Goal: Transaction & Acquisition: Purchase product/service

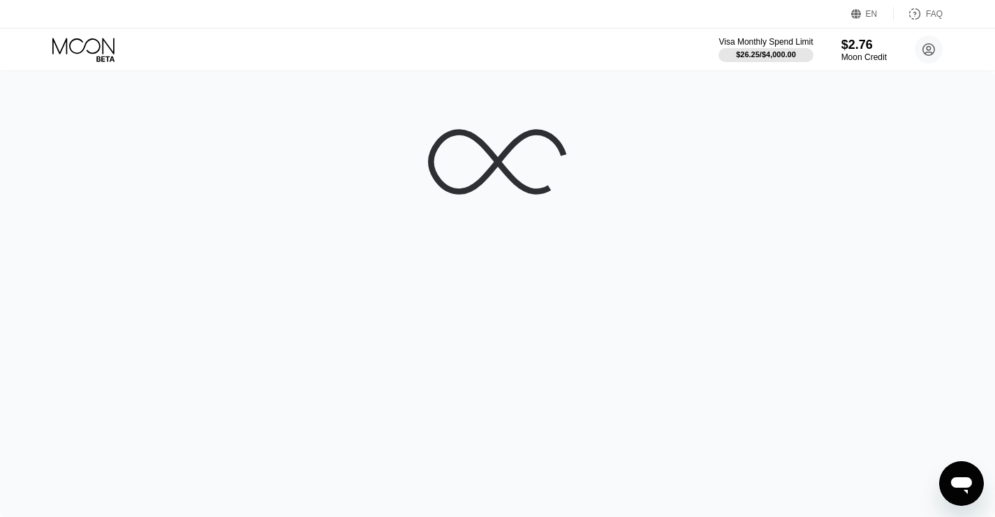
click at [237, 45] on div "Visa Monthly Spend Limit $26.25 / $4,000.00 $2.76 Moon Credit Skating Skating […" at bounding box center [497, 50] width 995 height 42
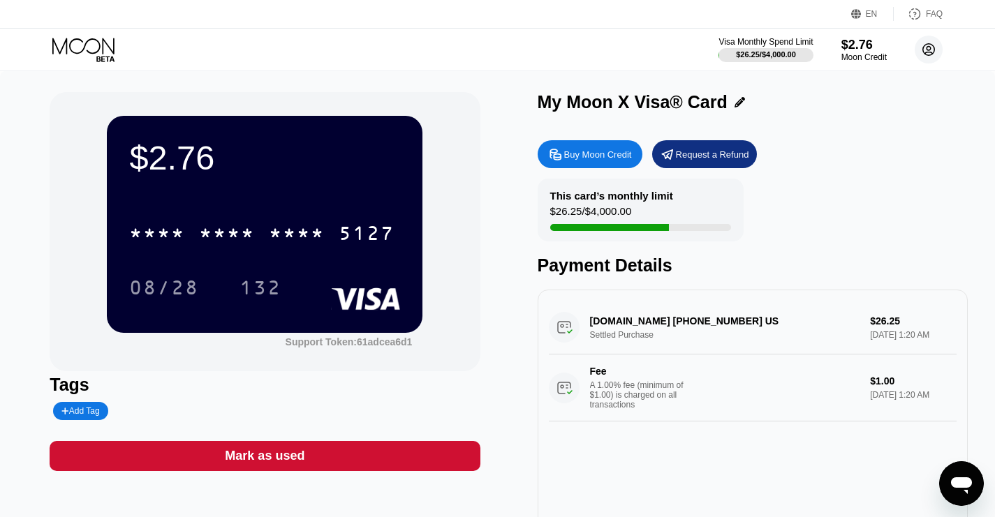
click at [922, 54] on circle at bounding box center [929, 50] width 28 height 28
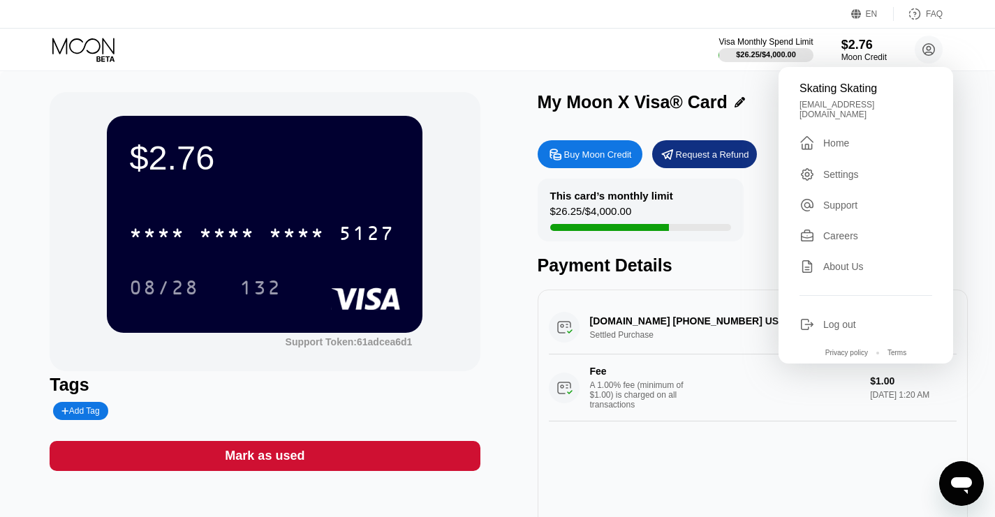
click at [840, 320] on div "Log out" at bounding box center [839, 324] width 33 height 11
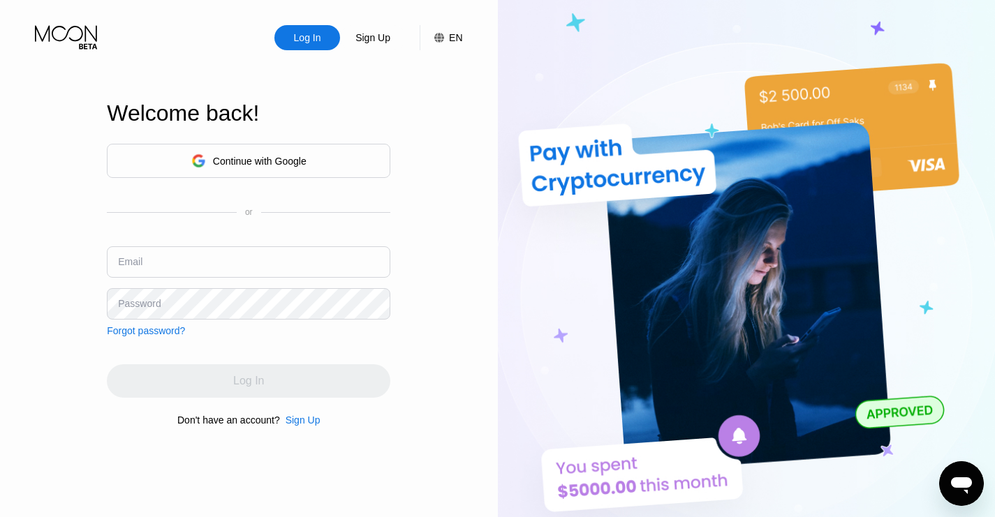
click at [299, 156] on div "Continue with Google" at bounding box center [260, 161] width 94 height 11
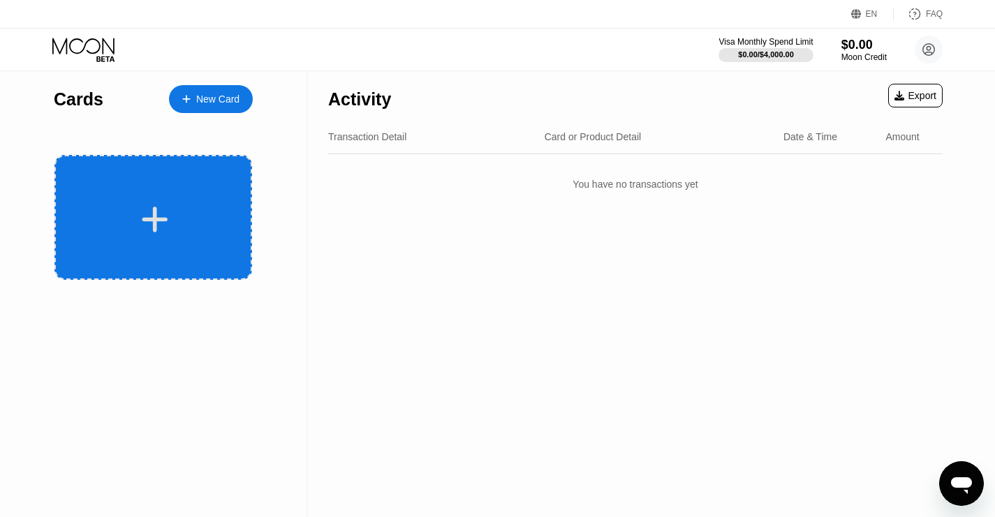
click at [167, 217] on icon at bounding box center [154, 219] width 27 height 31
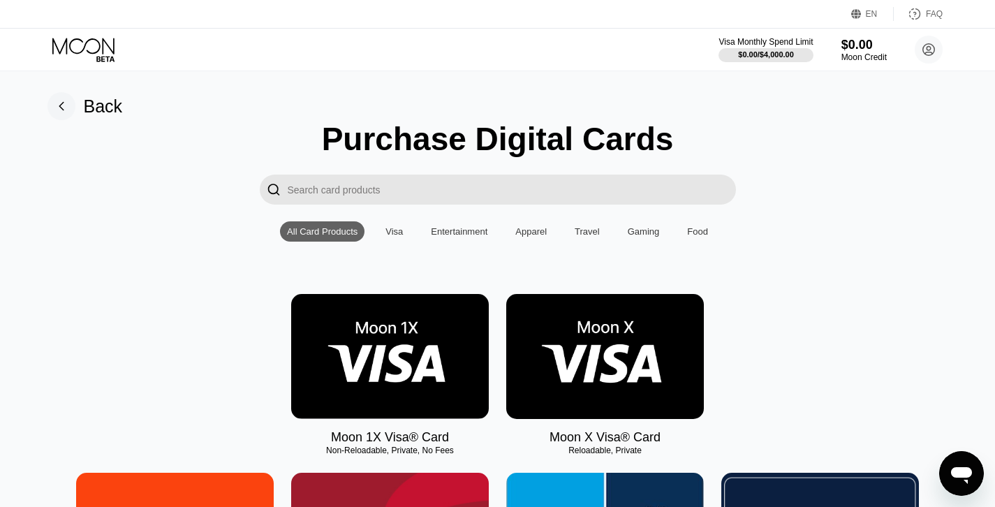
click at [577, 387] on img at bounding box center [605, 356] width 198 height 125
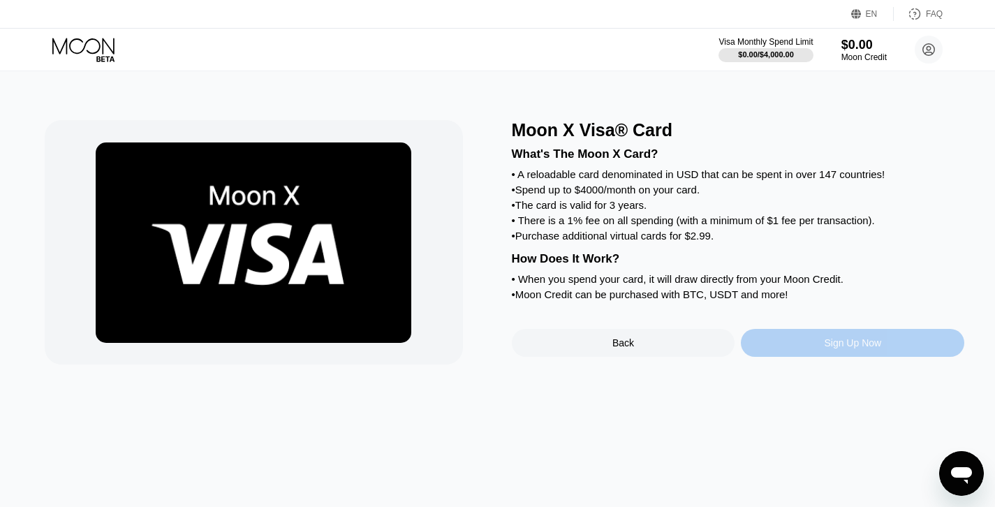
click at [804, 357] on div "Sign Up Now" at bounding box center [852, 343] width 223 height 28
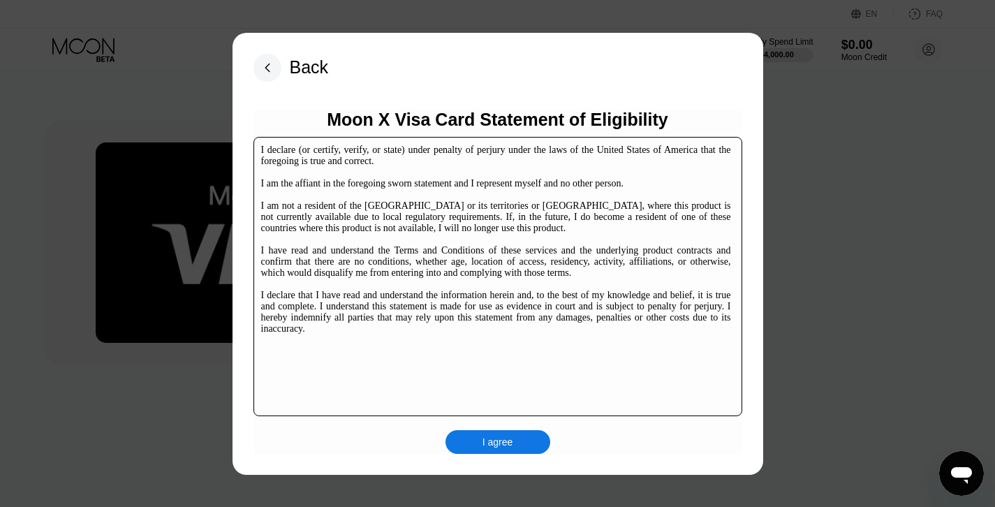
click at [503, 439] on div "I agree" at bounding box center [497, 442] width 31 height 13
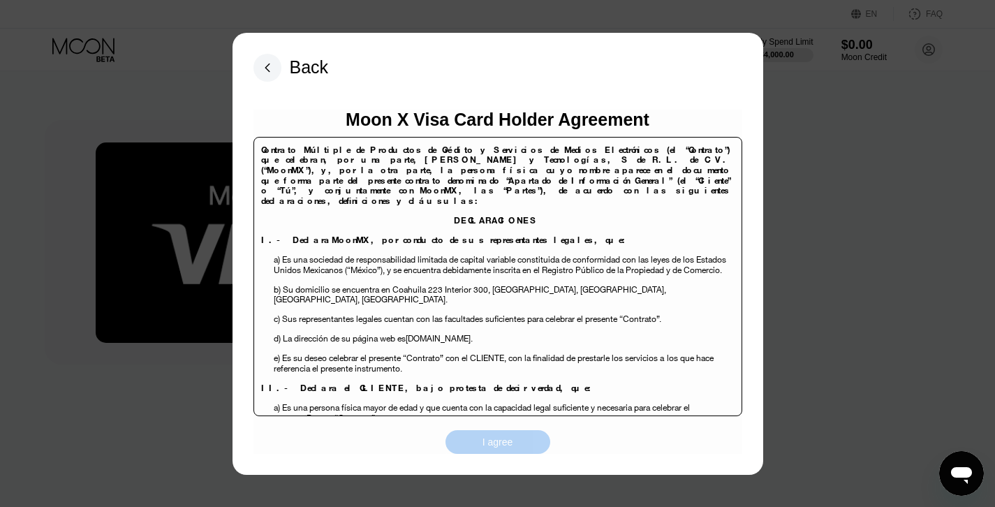
click at [501, 441] on div "I agree" at bounding box center [497, 442] width 31 height 13
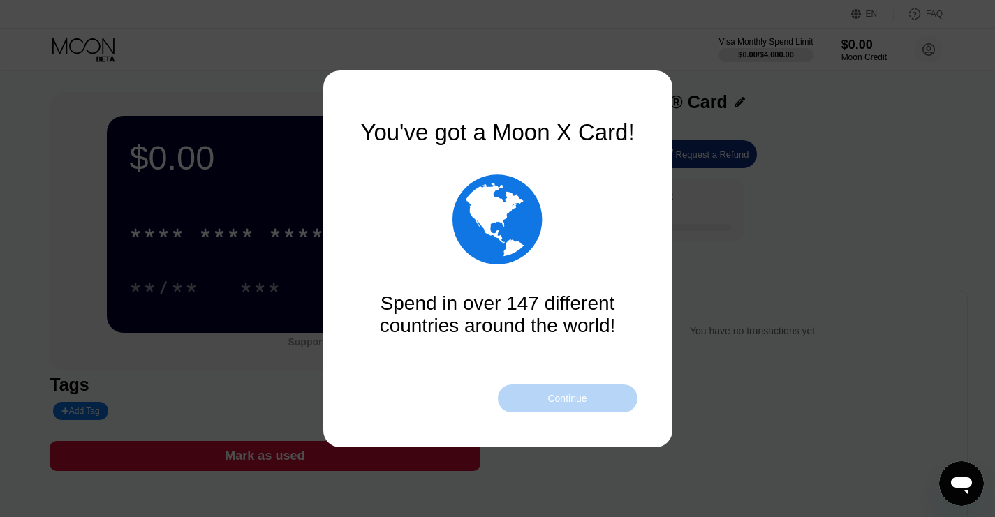
click at [564, 391] on div "Continue" at bounding box center [568, 399] width 140 height 28
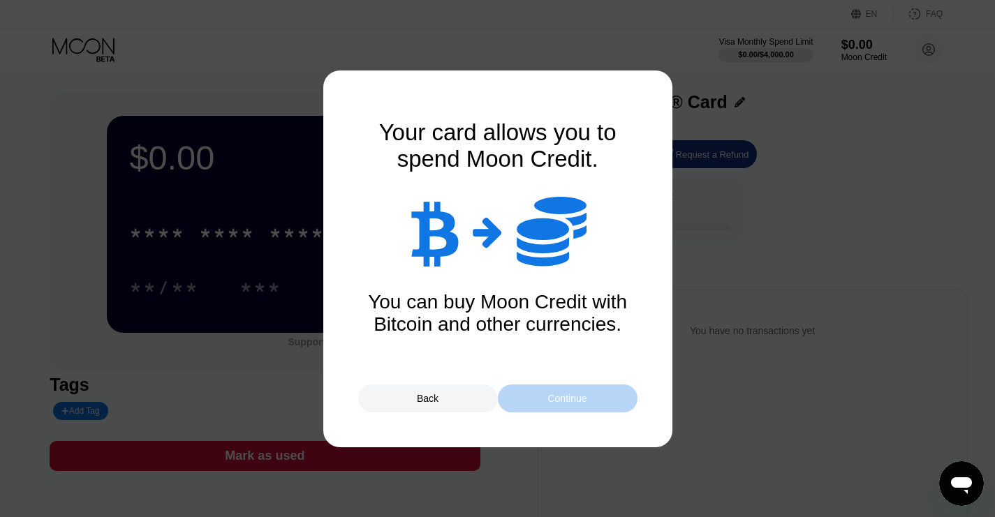
click at [564, 391] on div "Continue" at bounding box center [568, 399] width 140 height 28
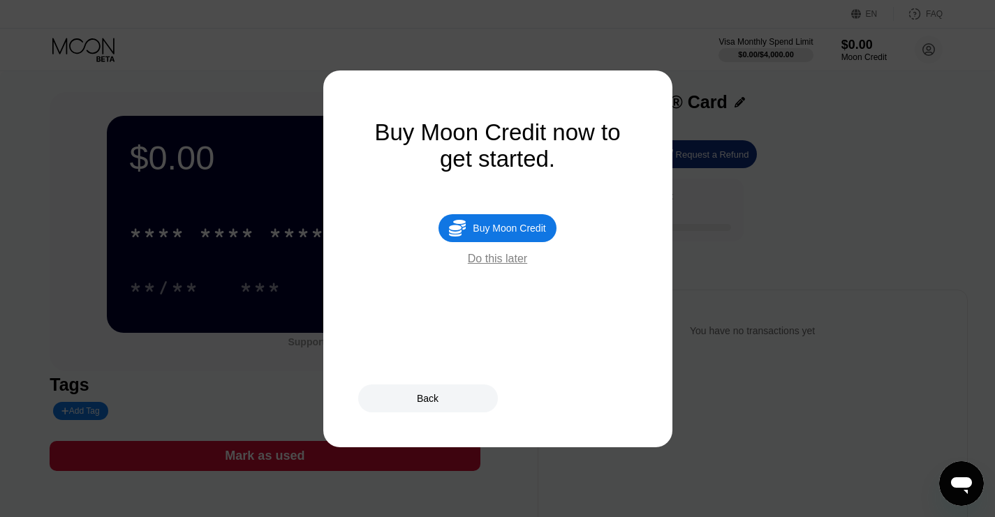
click at [537, 222] on div " Buy Moon Credit" at bounding box center [496, 228] width 117 height 28
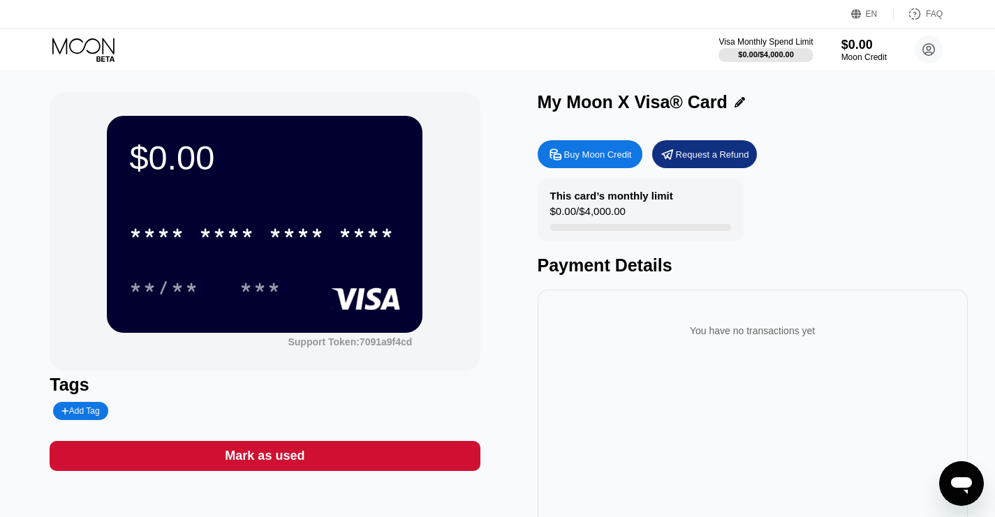
type input "0"
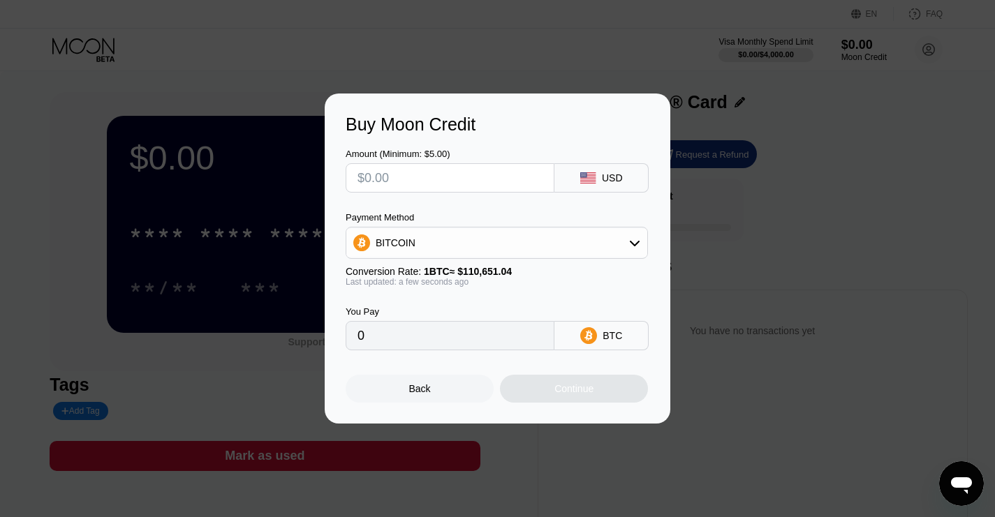
click at [501, 174] on input "text" at bounding box center [449, 178] width 185 height 28
type input "$4"
type input "0.00003615"
type input "$40"
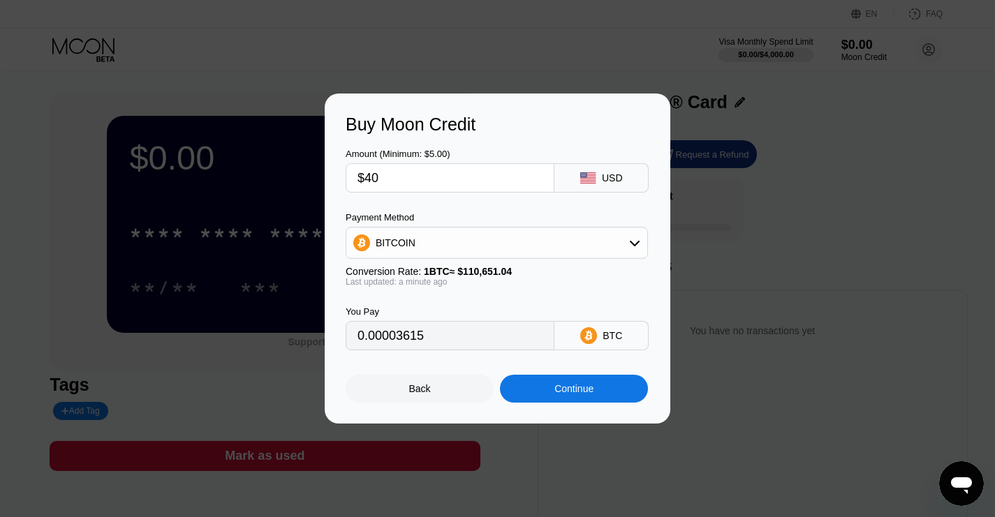
type input "0.00036150"
type input "$4"
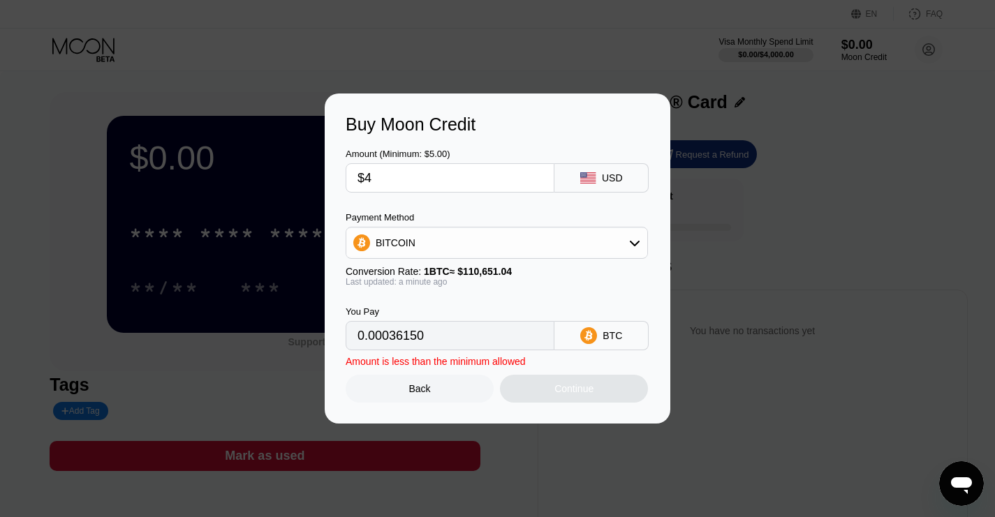
type input "0.00003615"
type input "$42"
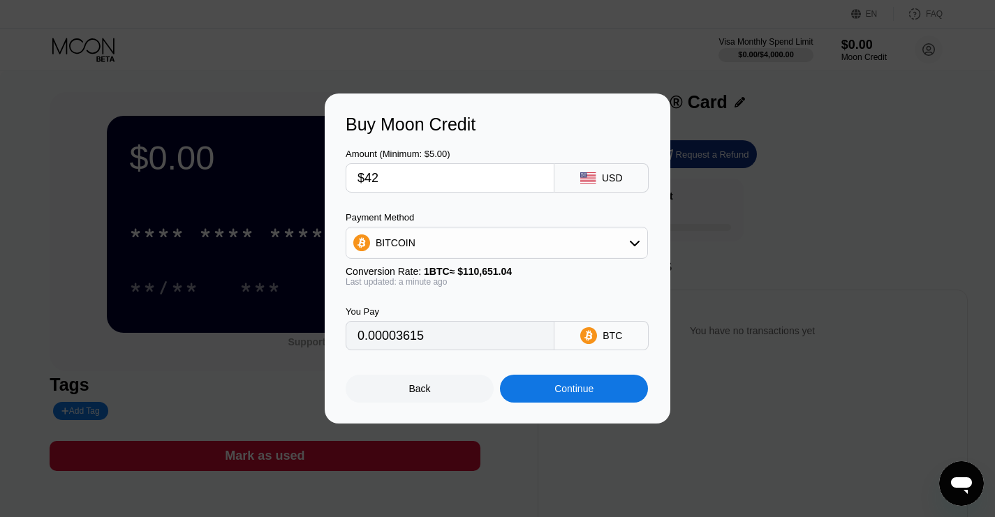
type input "0.00037958"
type input "$42"
click at [547, 388] on div "Continue" at bounding box center [574, 389] width 148 height 28
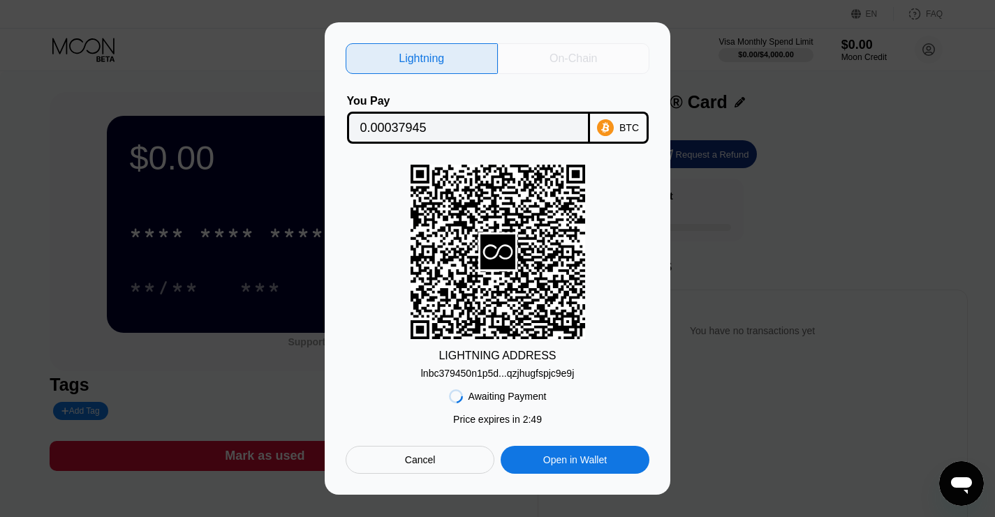
click at [584, 54] on div "On-Chain" at bounding box center [572, 59] width 47 height 14
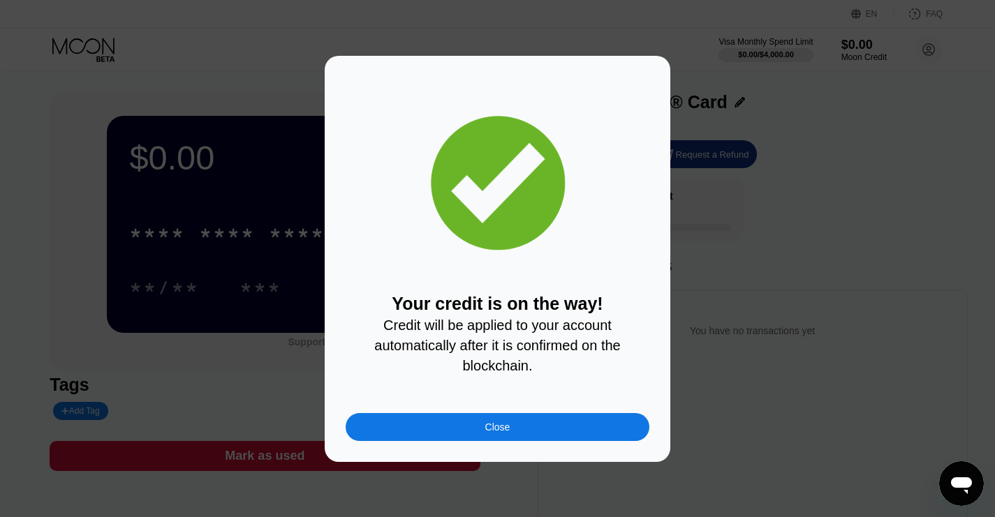
click at [611, 424] on div "Close" at bounding box center [498, 427] width 304 height 28
